Goal: Task Accomplishment & Management: Complete application form

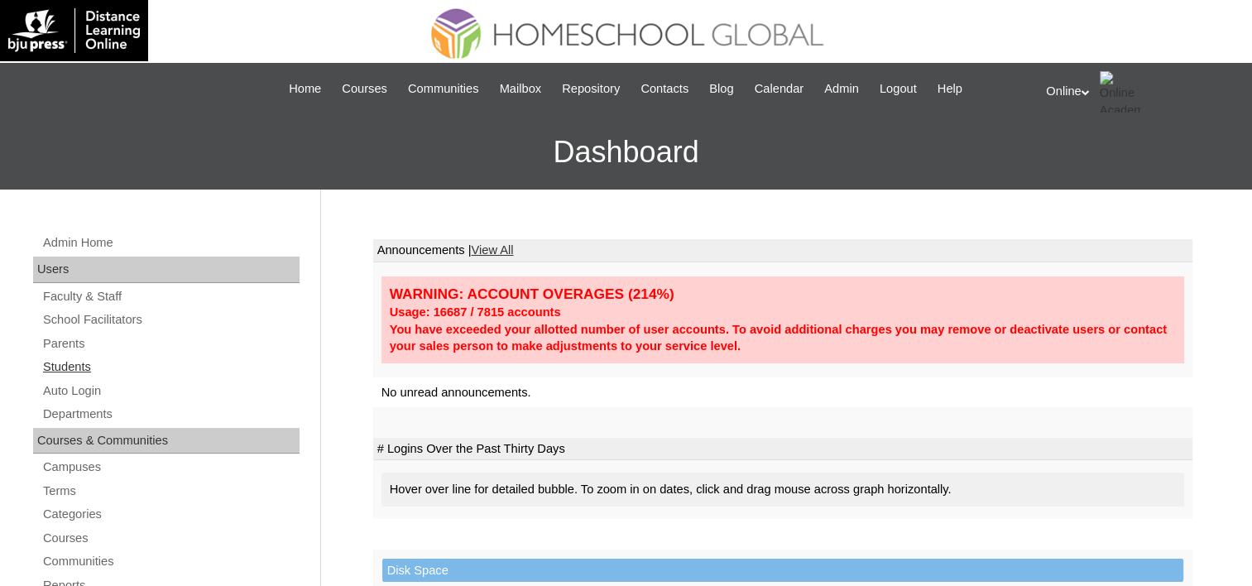
click at [73, 364] on link "Students" at bounding box center [170, 367] width 258 height 21
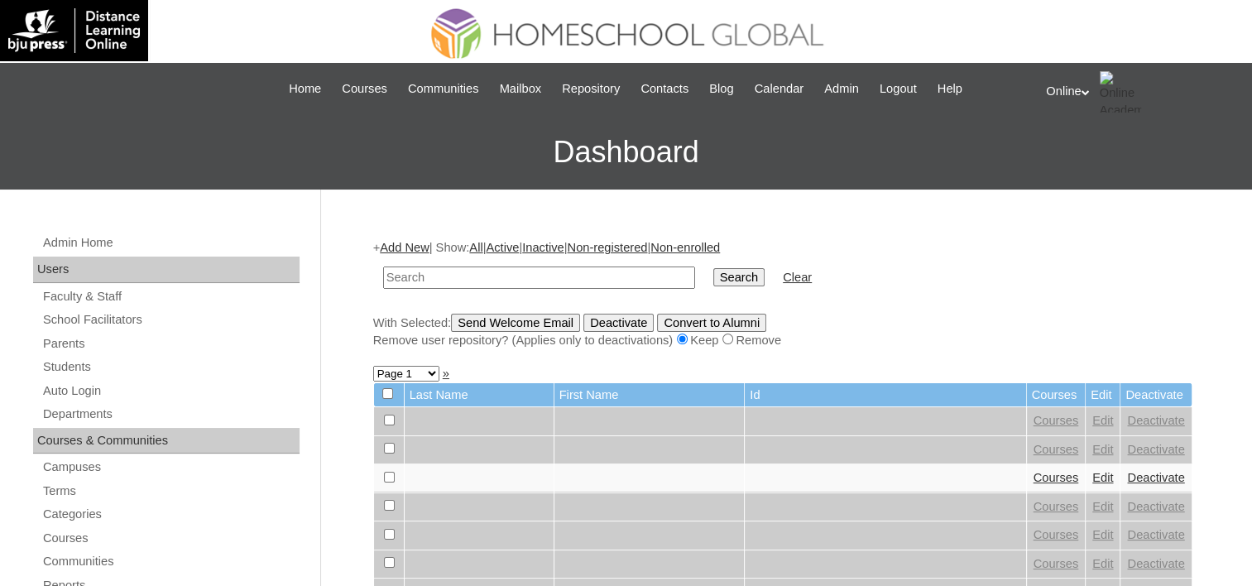
click at [448, 280] on input "text" at bounding box center [539, 277] width 312 height 22
type input "Aliyah Chi"
click at [713, 275] on input "Search" at bounding box center [738, 277] width 51 height 18
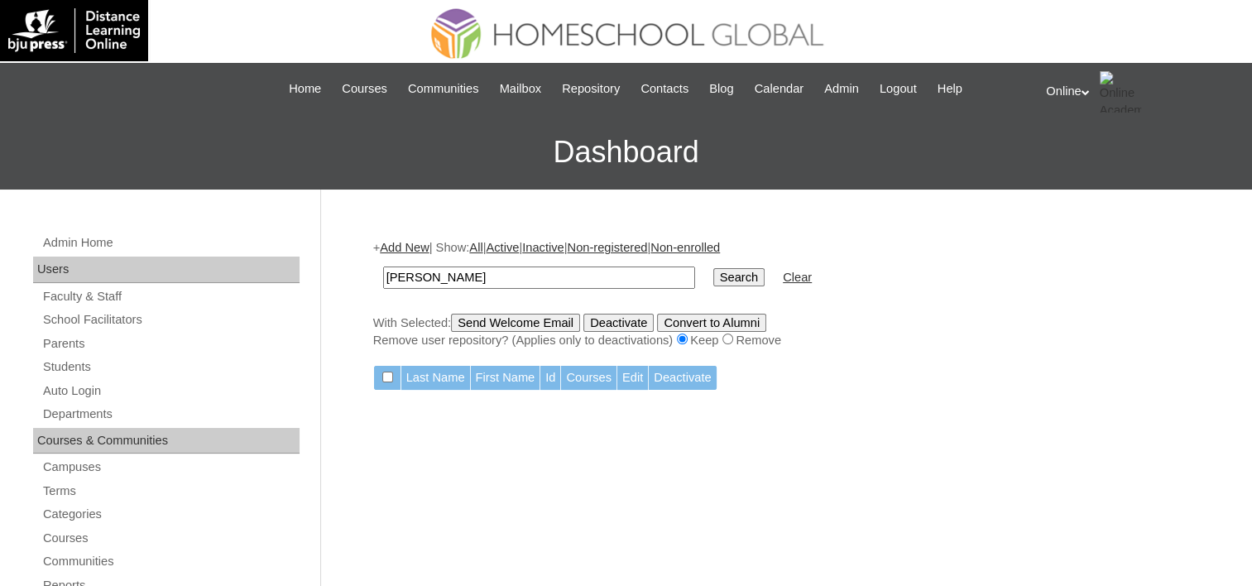
drag, startPoint x: 476, startPoint y: 281, endPoint x: 337, endPoint y: 278, distance: 139.0
type input "[PERSON_NAME]"
click at [713, 283] on input "Search" at bounding box center [738, 277] width 51 height 18
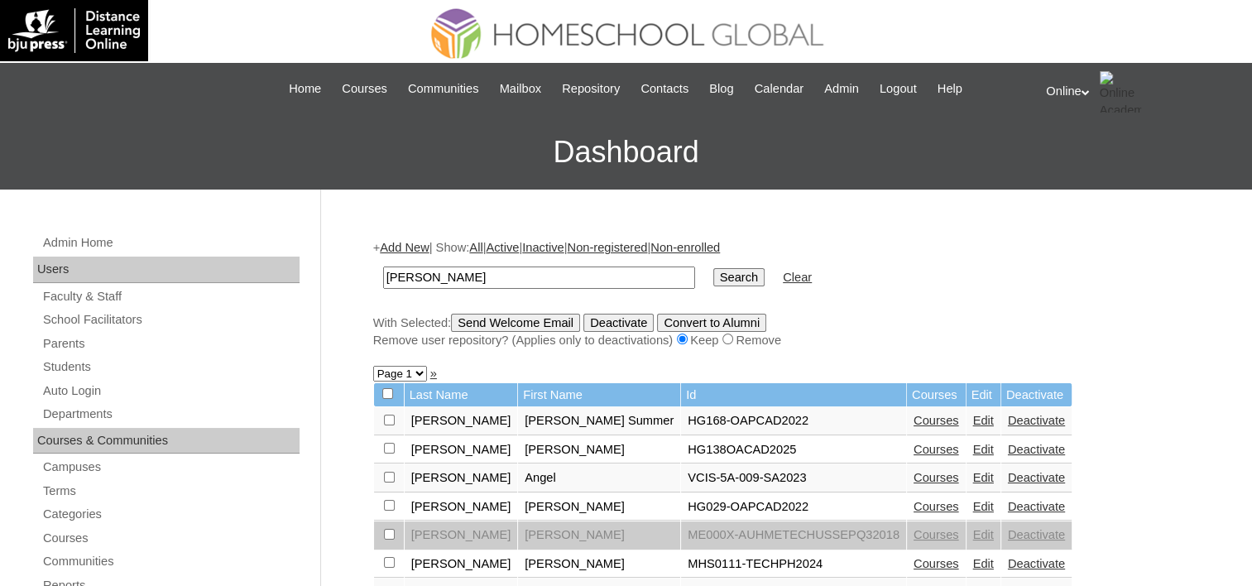
click at [973, 448] on link "Edit" at bounding box center [983, 449] width 21 height 13
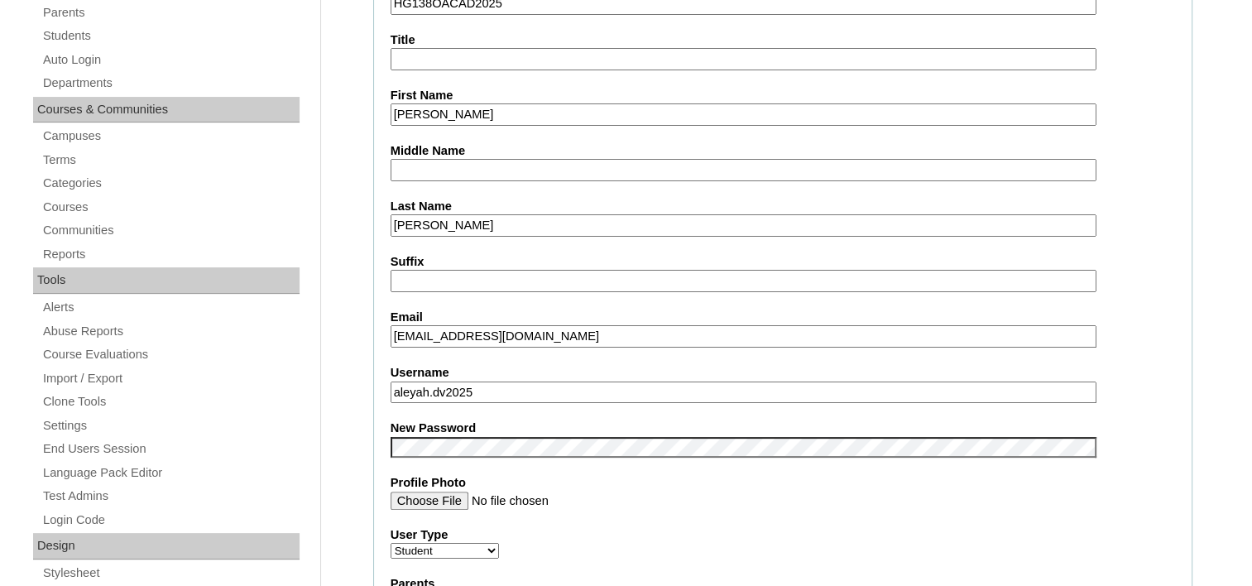
scroll to position [744, 0]
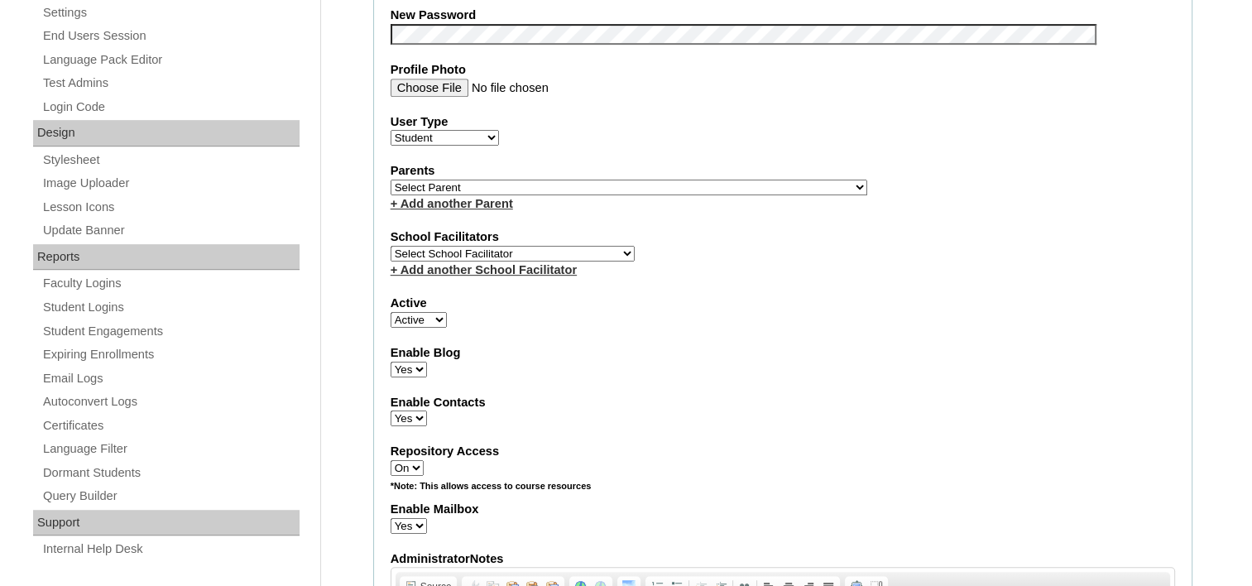
click at [448, 247] on select "Select School Facilitator Norman Añain Ruffa Abadijas Mary Abella Gloryfe Abion…" at bounding box center [512, 254] width 244 height 16
select select "39214"
click at [390, 246] on select "Select School Facilitator Norman Añain Ruffa Abadijas Mary Abella Gloryfe Abion…" at bounding box center [512, 254] width 244 height 16
click at [597, 180] on select "Select Parent , , , , , , , , , , , , , , , , , , , , , , , , , , , , , , , , ,…" at bounding box center [628, 188] width 477 height 16
drag, startPoint x: 499, startPoint y: 177, endPoint x: 505, endPoint y: 228, distance: 50.9
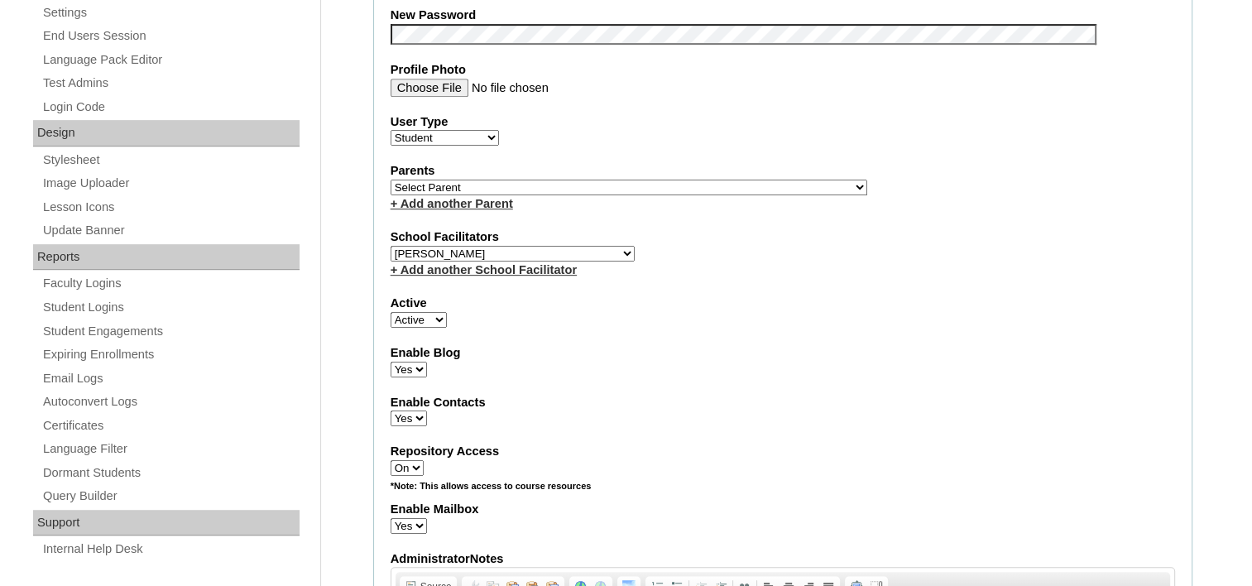
click at [500, 180] on select "Select Parent , , , , , , , , , , , , , , , , , , , , , , , , , , , , , , , , ,…" at bounding box center [628, 188] width 477 height 16
click at [605, 172] on label "Parents" at bounding box center [782, 170] width 784 height 17
click at [604, 181] on select "Select Parent , , , , , , , , , , , , , , , , , , , , , , , , , , , , , , , , ,…" at bounding box center [628, 188] width 477 height 16
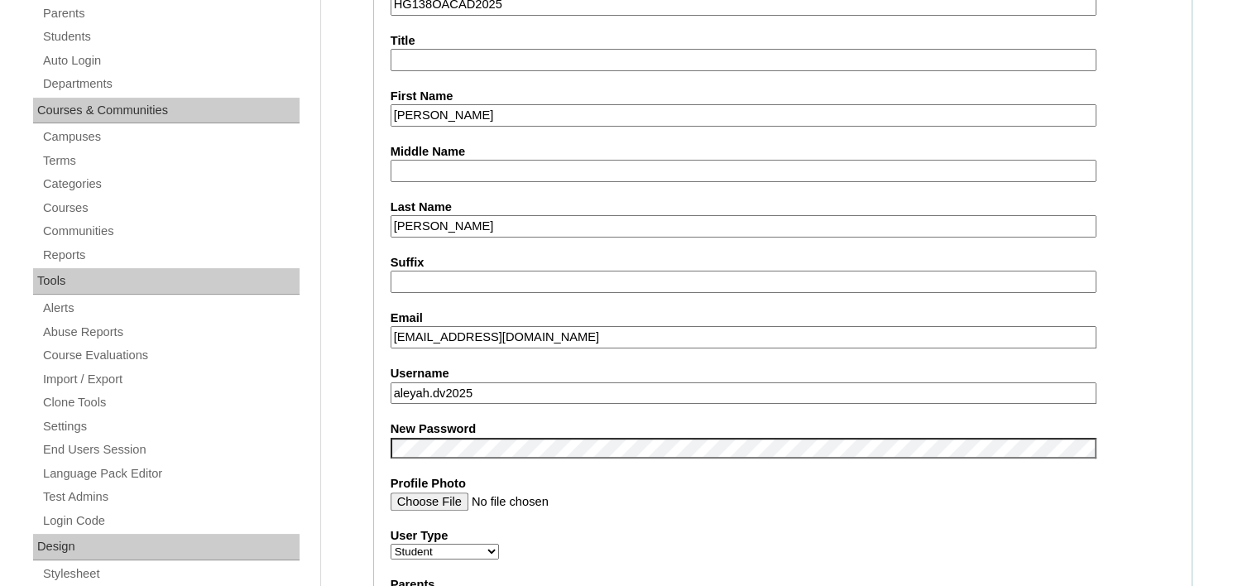
scroll to position [578, 0]
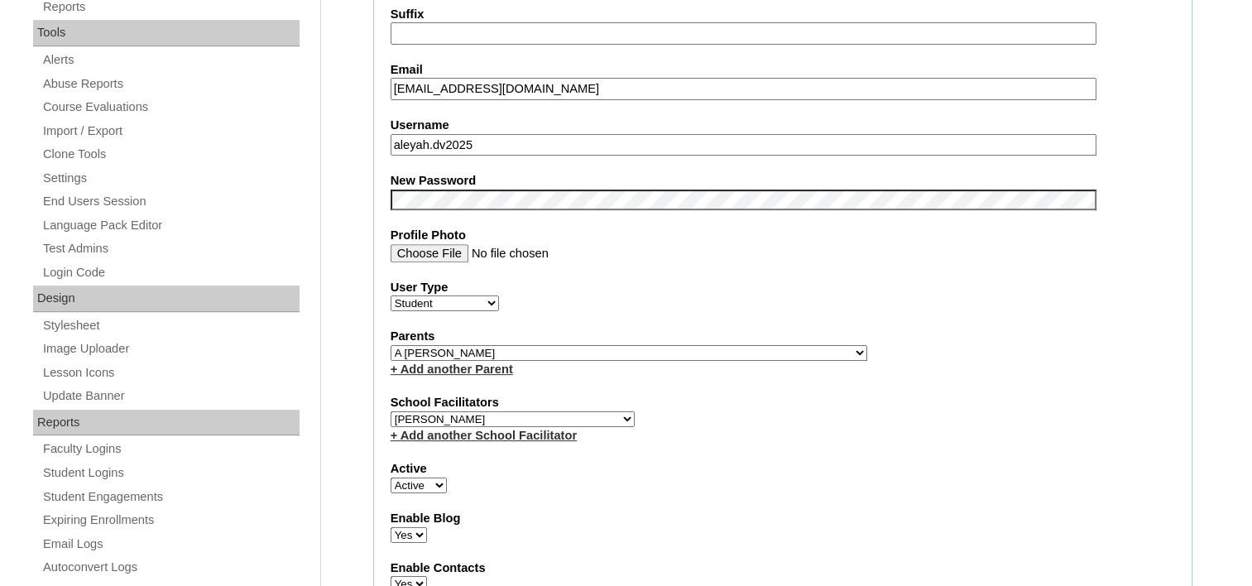
click at [542, 347] on select "Select Parent , , , , , , , , , , , , , , , , , , , , , , , , , , , , , , , , ,…" at bounding box center [628, 353] width 477 height 16
select select "42212"
click at [390, 345] on select "Select Parent , , , , , , , , , , , , , , , , , , , , , , , , , , , , , , , , ,…" at bounding box center [628, 353] width 477 height 16
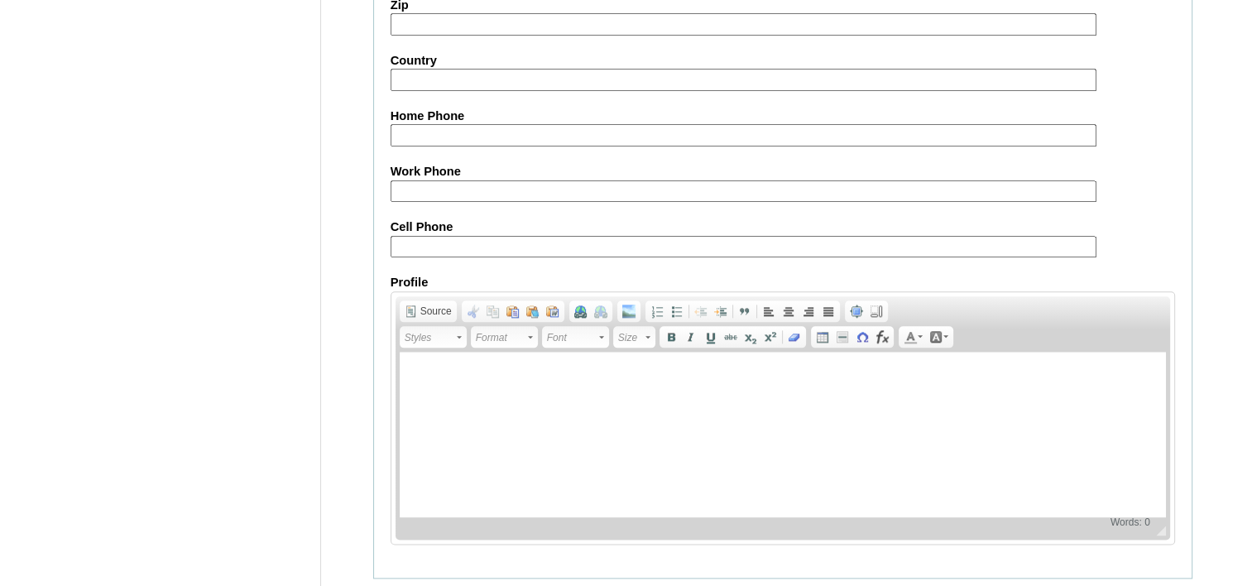
scroll to position [1901, 0]
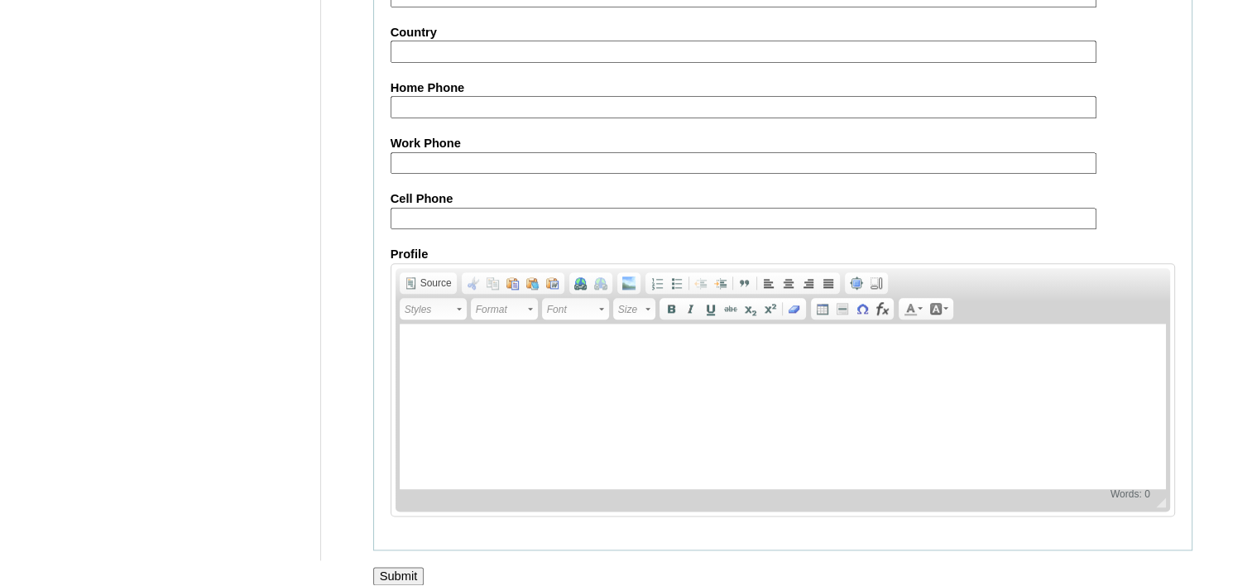
click at [397, 567] on input "Submit" at bounding box center [398, 576] width 51 height 18
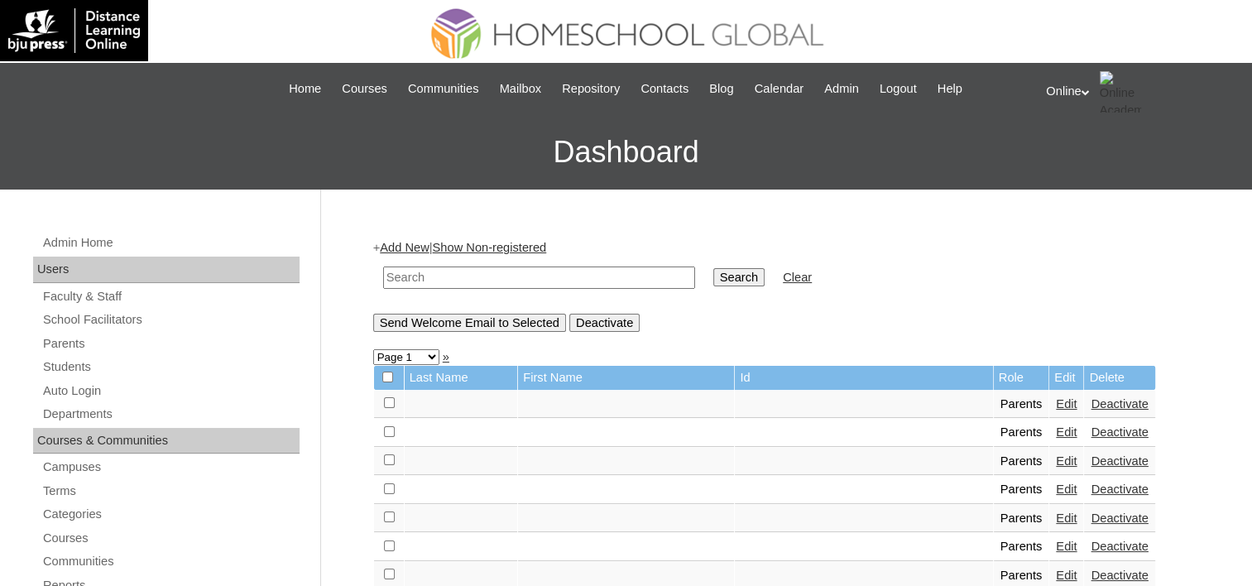
click at [478, 277] on input "text" at bounding box center [539, 277] width 312 height 22
type input "Crizza"
click at [713, 268] on input "Search" at bounding box center [738, 277] width 51 height 18
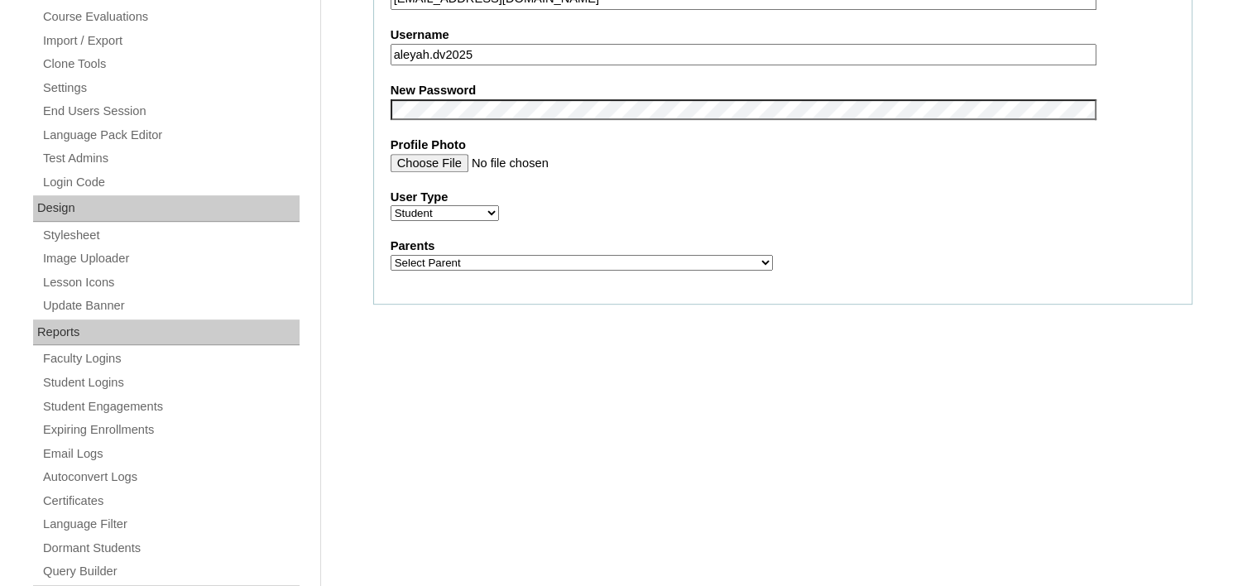
scroll to position [744, 0]
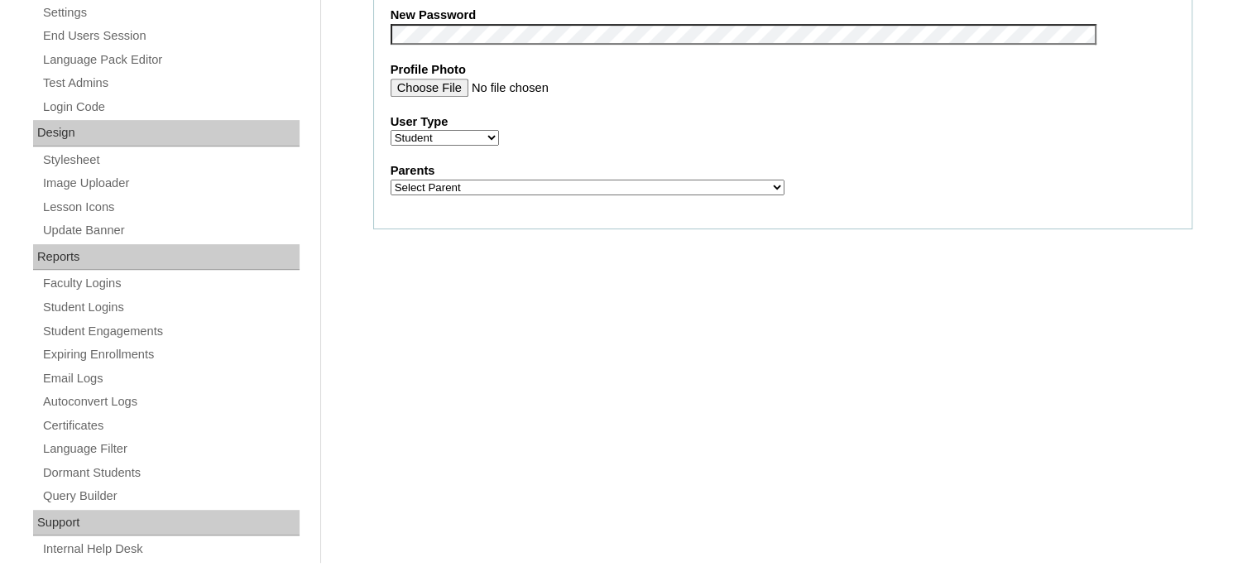
click at [475, 180] on select "Select Parent , , , , , , , , , , , , , , , , , , , , , , , , , , , , , , , , ,…" at bounding box center [587, 188] width 394 height 16
click at [562, 183] on select "Select Parent , , , , , , , , , , , , , , , , , , , , , , , , , , , , , , , , ,…" at bounding box center [604, 188] width 429 height 16
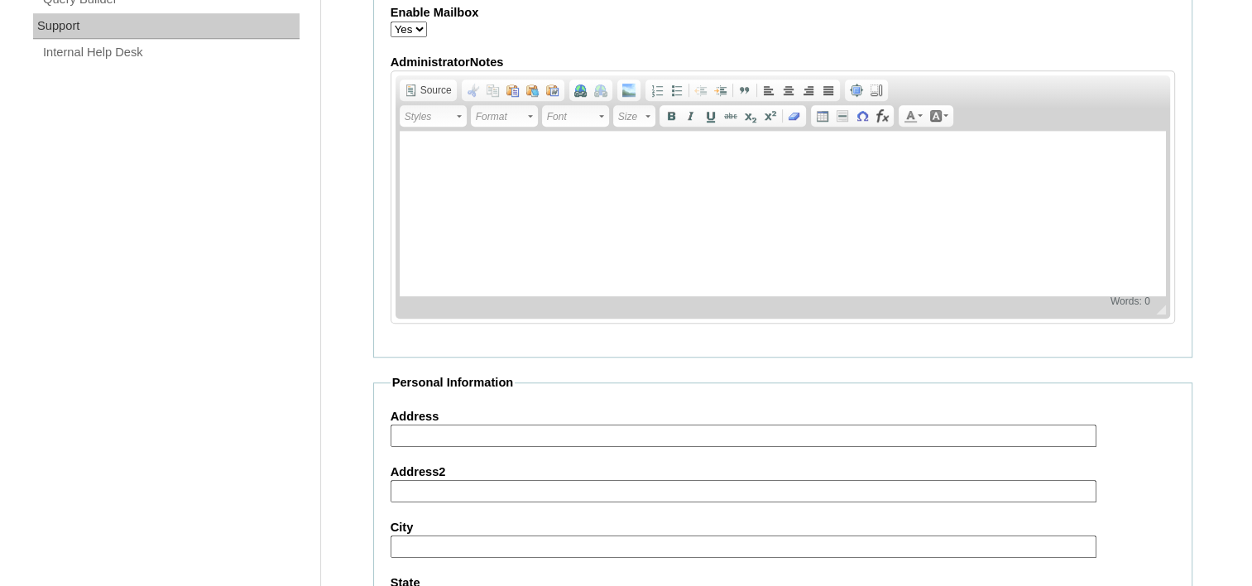
scroll to position [826, 0]
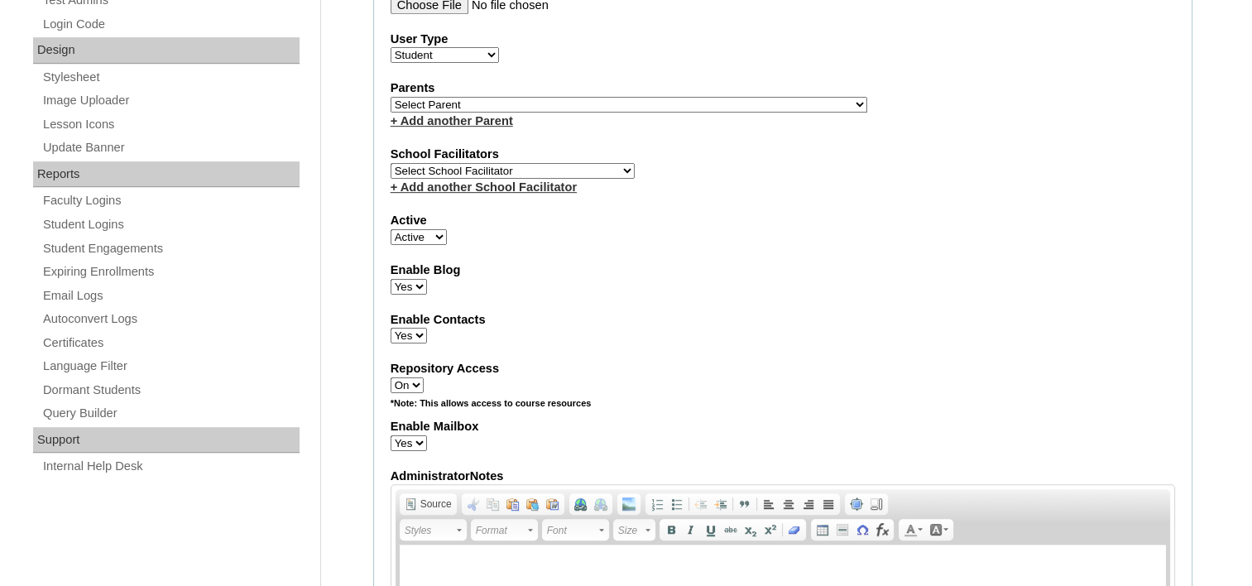
click at [673, 97] on select "Select Parent , , , , , , , , , , , , , , , , , , , , , , , , , , , , , , , , ,…" at bounding box center [628, 105] width 477 height 16
select select "42212"
click at [390, 97] on select "Select Parent , , , , , , , , , , , , , , , , , , , , , , , , , , , , , , , , ,…" at bounding box center [628, 105] width 477 height 16
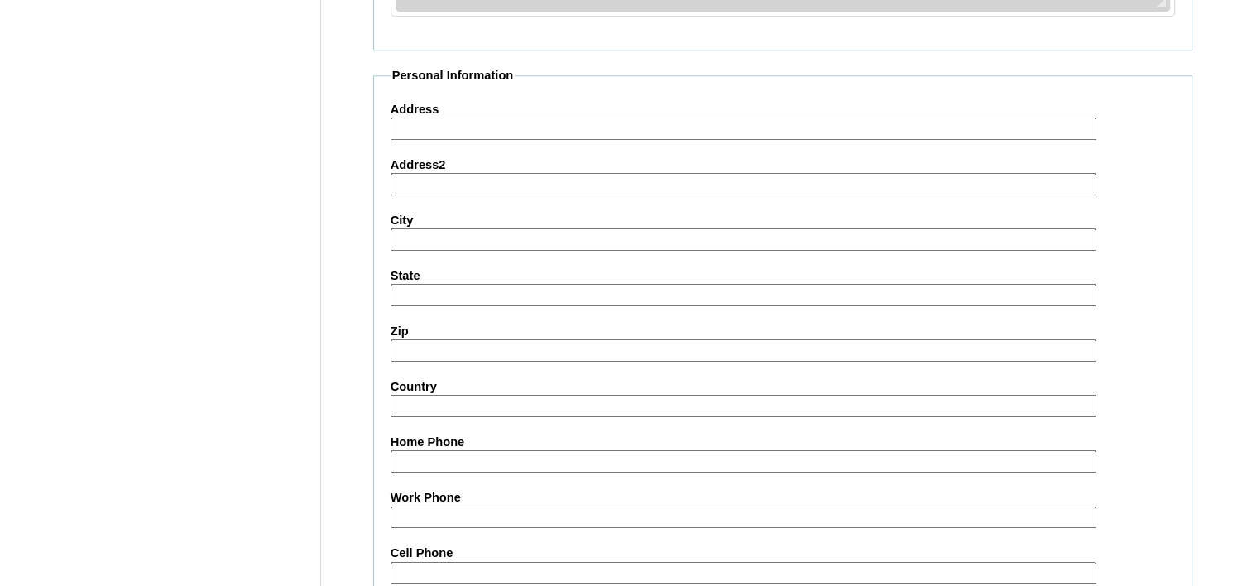
scroll to position [1901, 0]
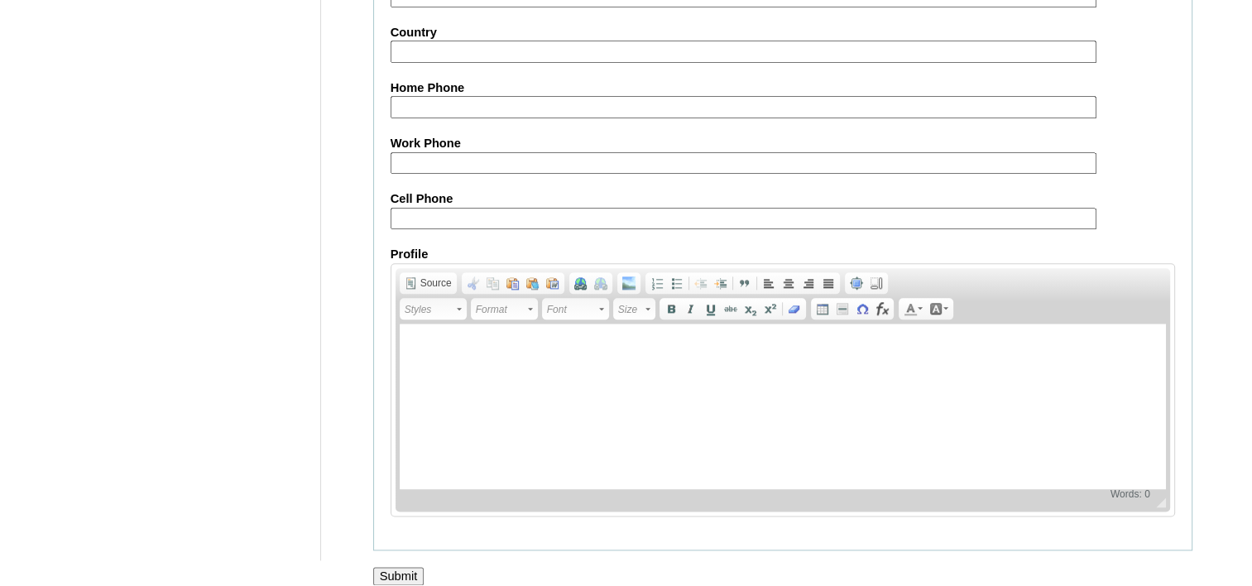
click at [395, 567] on input "Submit" at bounding box center [398, 576] width 51 height 18
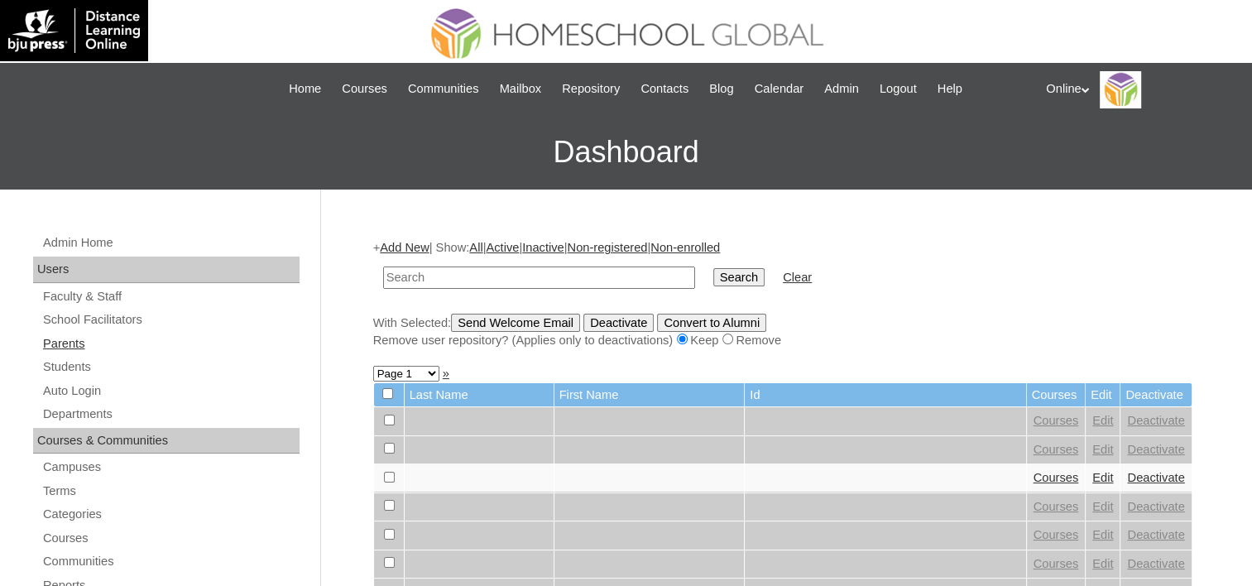
click at [70, 338] on link "Parents" at bounding box center [170, 343] width 258 height 21
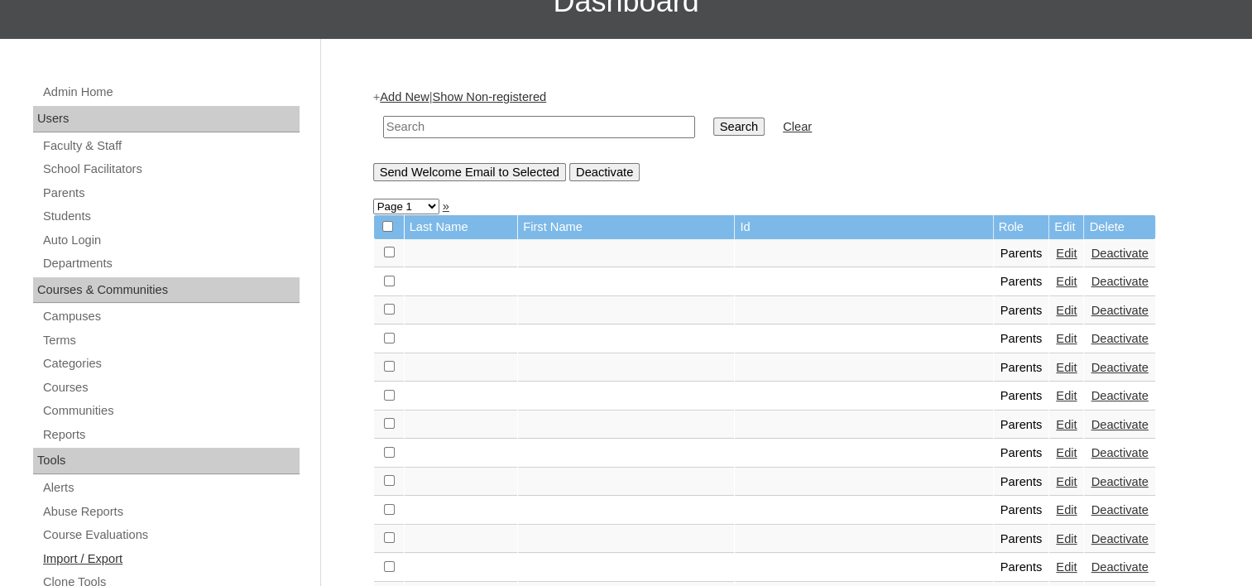
scroll to position [83, 0]
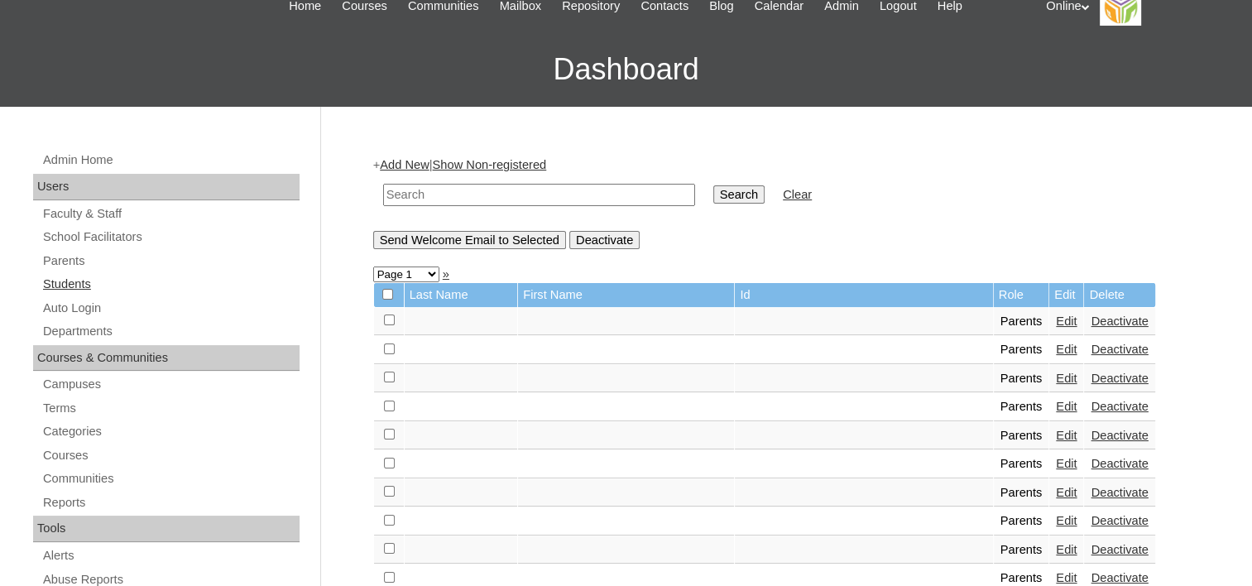
click at [63, 280] on link "Students" at bounding box center [170, 284] width 258 height 21
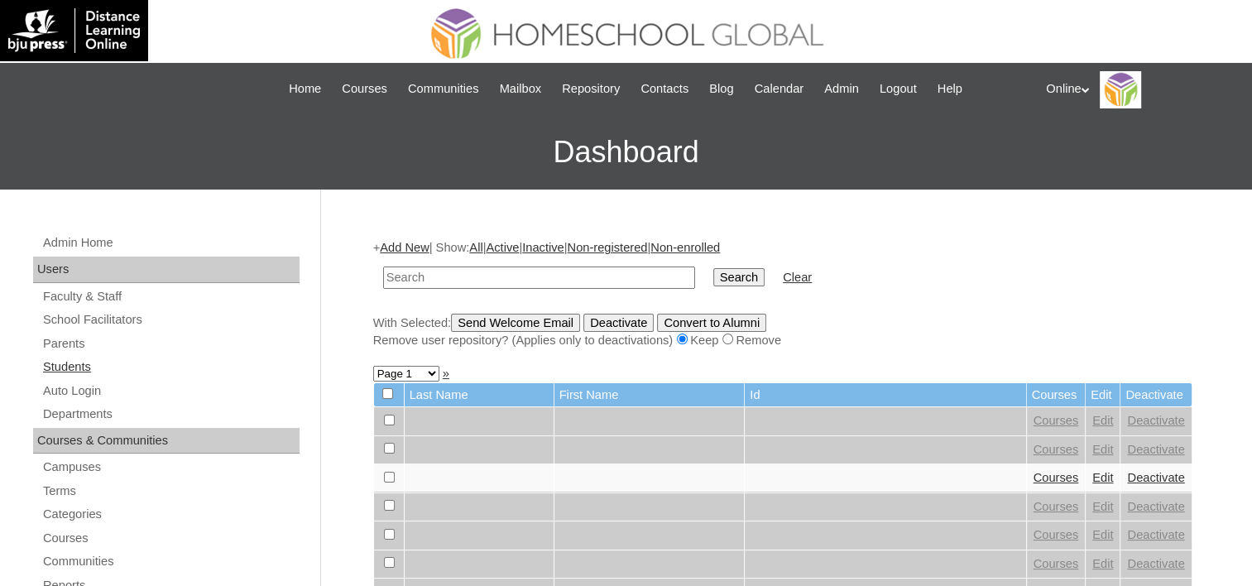
click at [76, 367] on link "Students" at bounding box center [170, 367] width 258 height 21
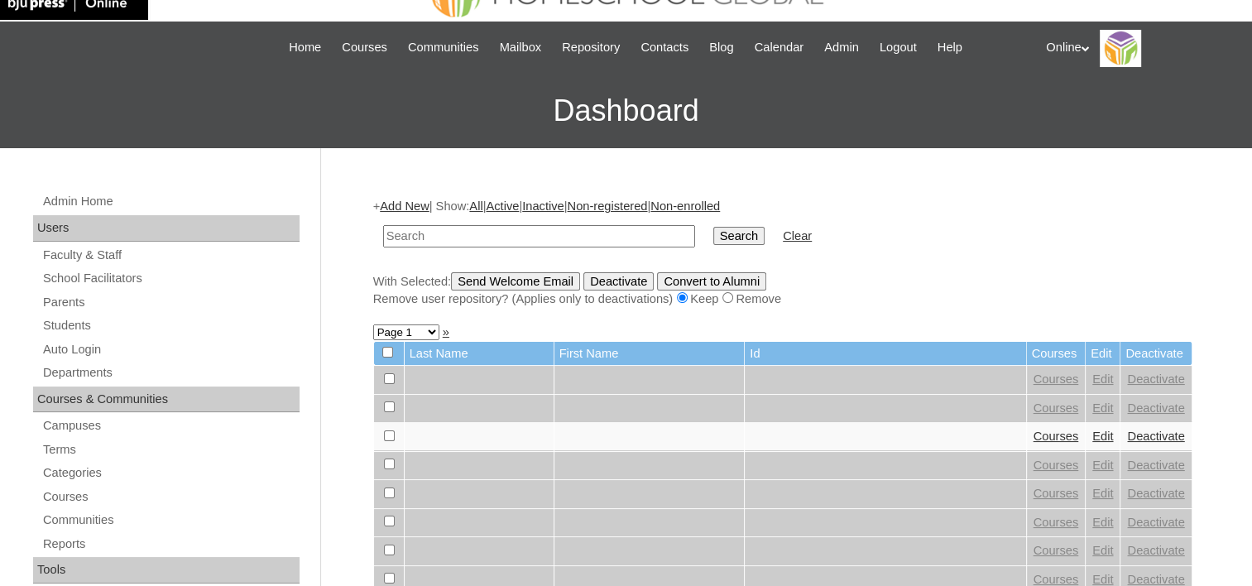
scroll to position [39, 0]
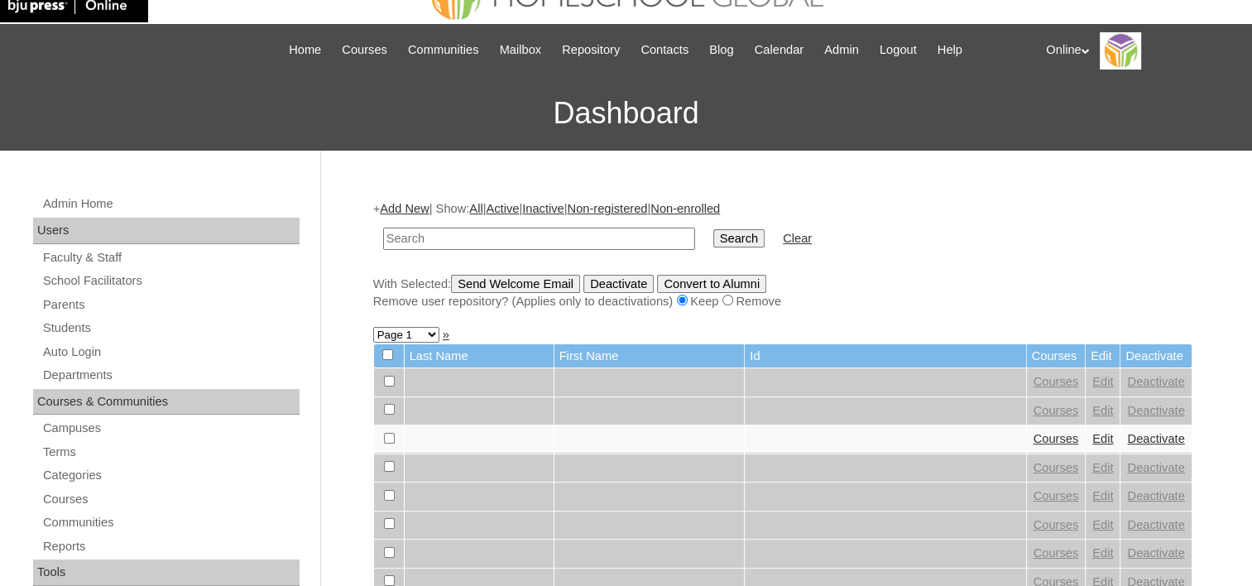
click at [1068, 46] on div "Online My Profile My Settings Logout" at bounding box center [1140, 50] width 189 height 37
click at [1056, 116] on li "Logout" at bounding box center [1095, 117] width 79 height 21
click at [1085, 57] on div "Online My Profile My Settings Logout" at bounding box center [1140, 50] width 189 height 37
click at [1085, 110] on span "Logout" at bounding box center [1075, 116] width 33 height 12
